Goal: Check status

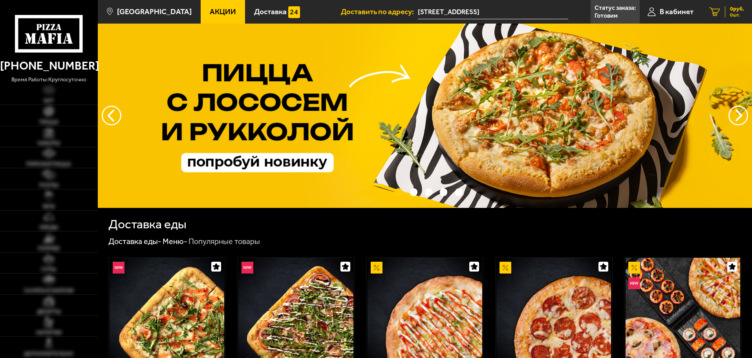
drag, startPoint x: 0, startPoint y: 0, endPoint x: 734, endPoint y: 3, distance: 734.2
click at [734, 1] on link "0 руб. 0 шт." at bounding box center [726, 12] width 51 height 24
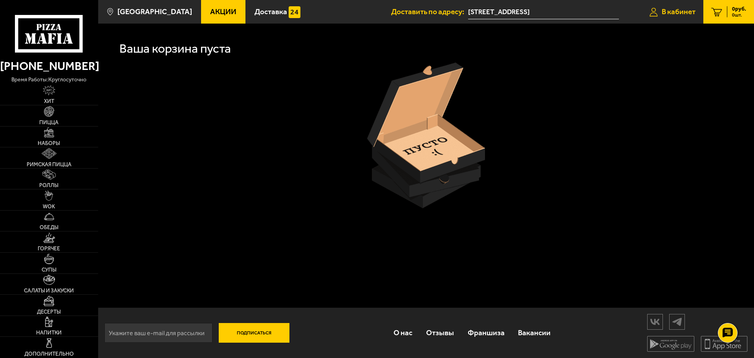
click at [681, 3] on link "В кабинет" at bounding box center [673, 12] width 62 height 24
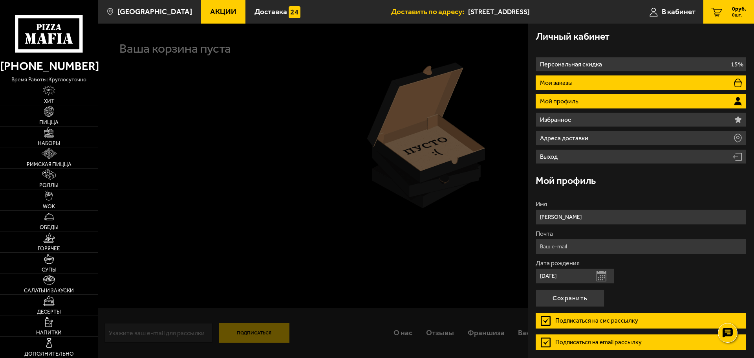
click at [573, 80] on p "Мои заказы" at bounding box center [557, 83] width 35 height 6
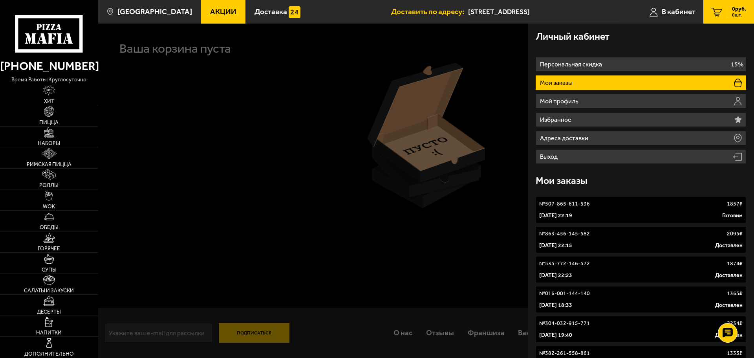
click at [631, 213] on div "28 сентября 2025 г. 22:19 Готовим" at bounding box center [640, 216] width 203 height 8
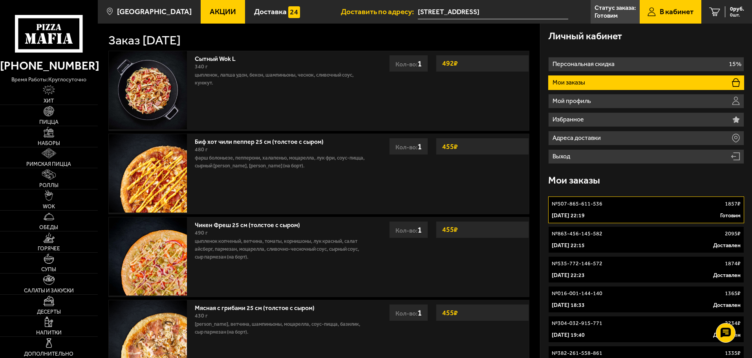
click at [732, 218] on p "Готовим" at bounding box center [730, 216] width 20 height 8
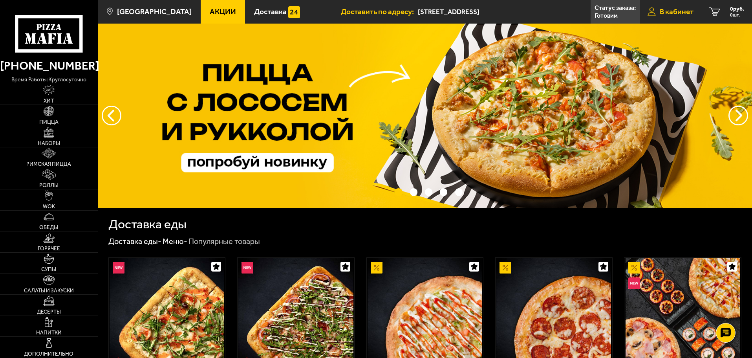
click at [696, 14] on link "В кабинет" at bounding box center [671, 12] width 62 height 24
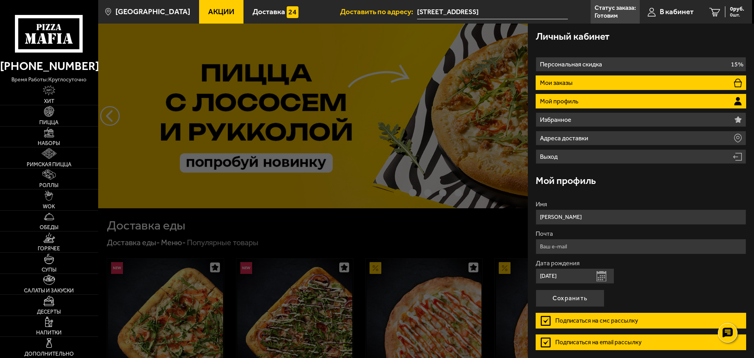
click at [564, 77] on li "Мои заказы" at bounding box center [641, 82] width 210 height 15
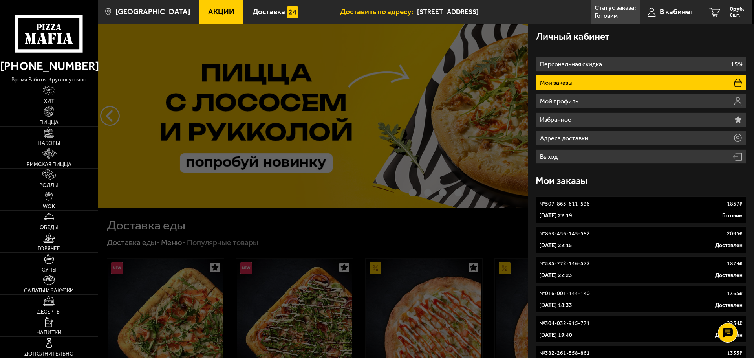
click at [565, 203] on p "№ 507-865-611-536" at bounding box center [564, 204] width 51 height 8
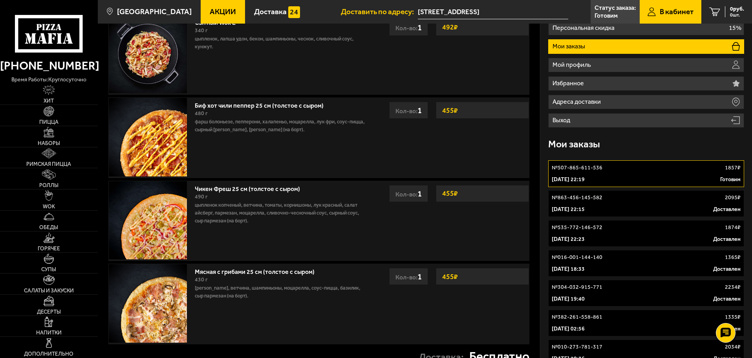
scroll to position [39, 0]
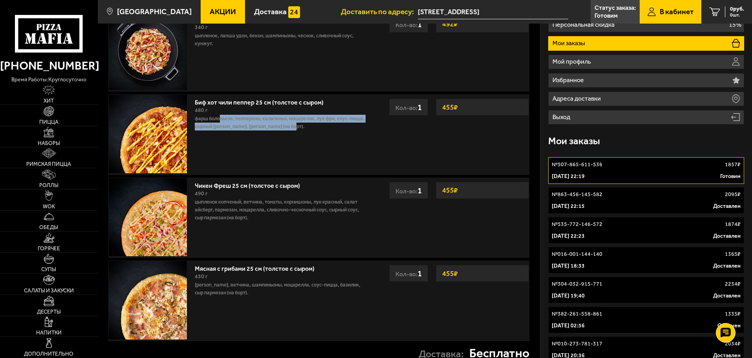
drag, startPoint x: 240, startPoint y: 121, endPoint x: 347, endPoint y: 137, distance: 108.1
click at [347, 137] on div "Биф хот чили пеппер 25 см (толстое с сыром) 480 г фарш болоньезе, пепперони, ха…" at bounding box center [280, 134] width 179 height 79
